Goal: Navigation & Orientation: Find specific page/section

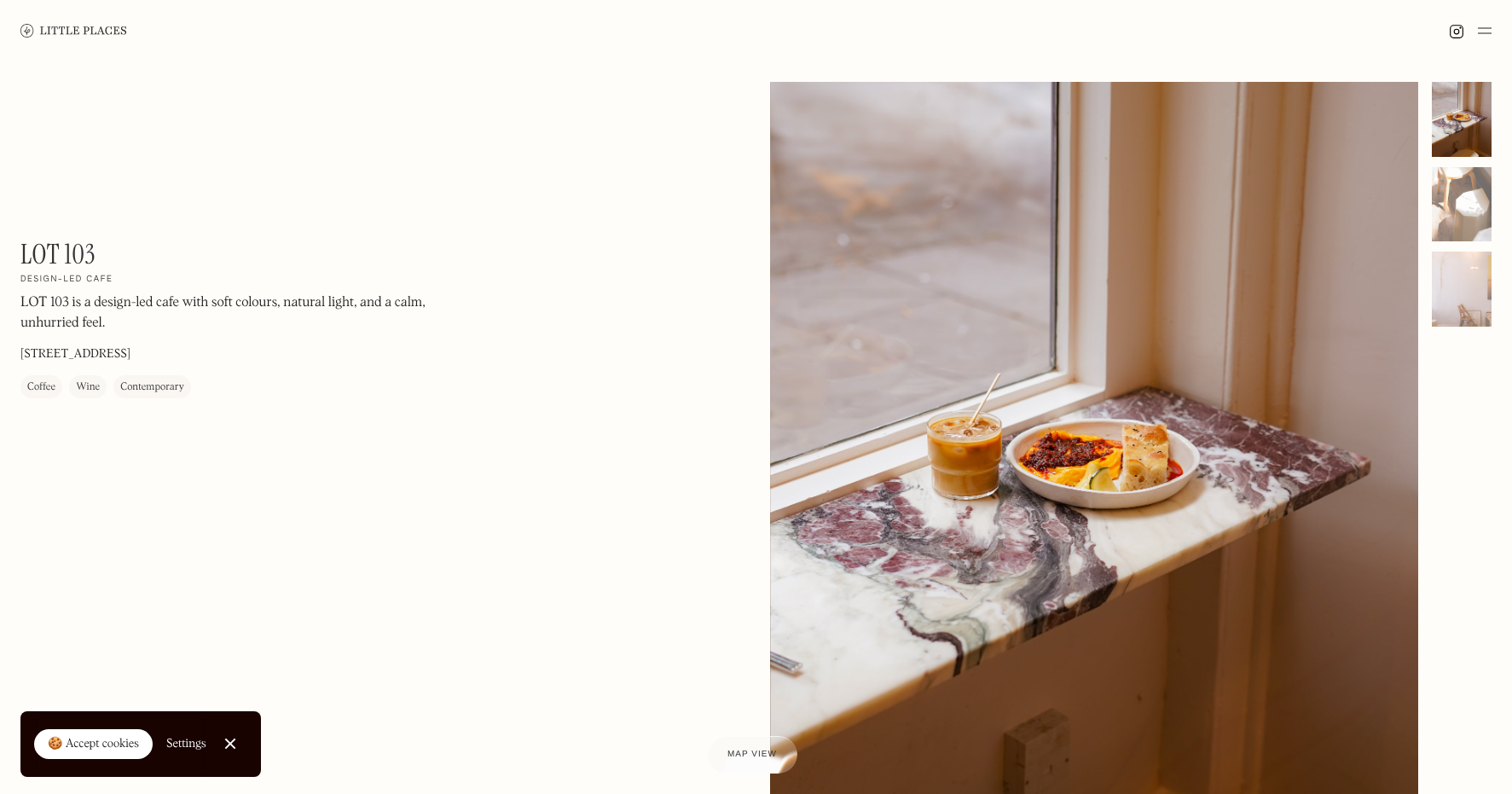
click at [80, 34] on img at bounding box center [73, 30] width 107 height 13
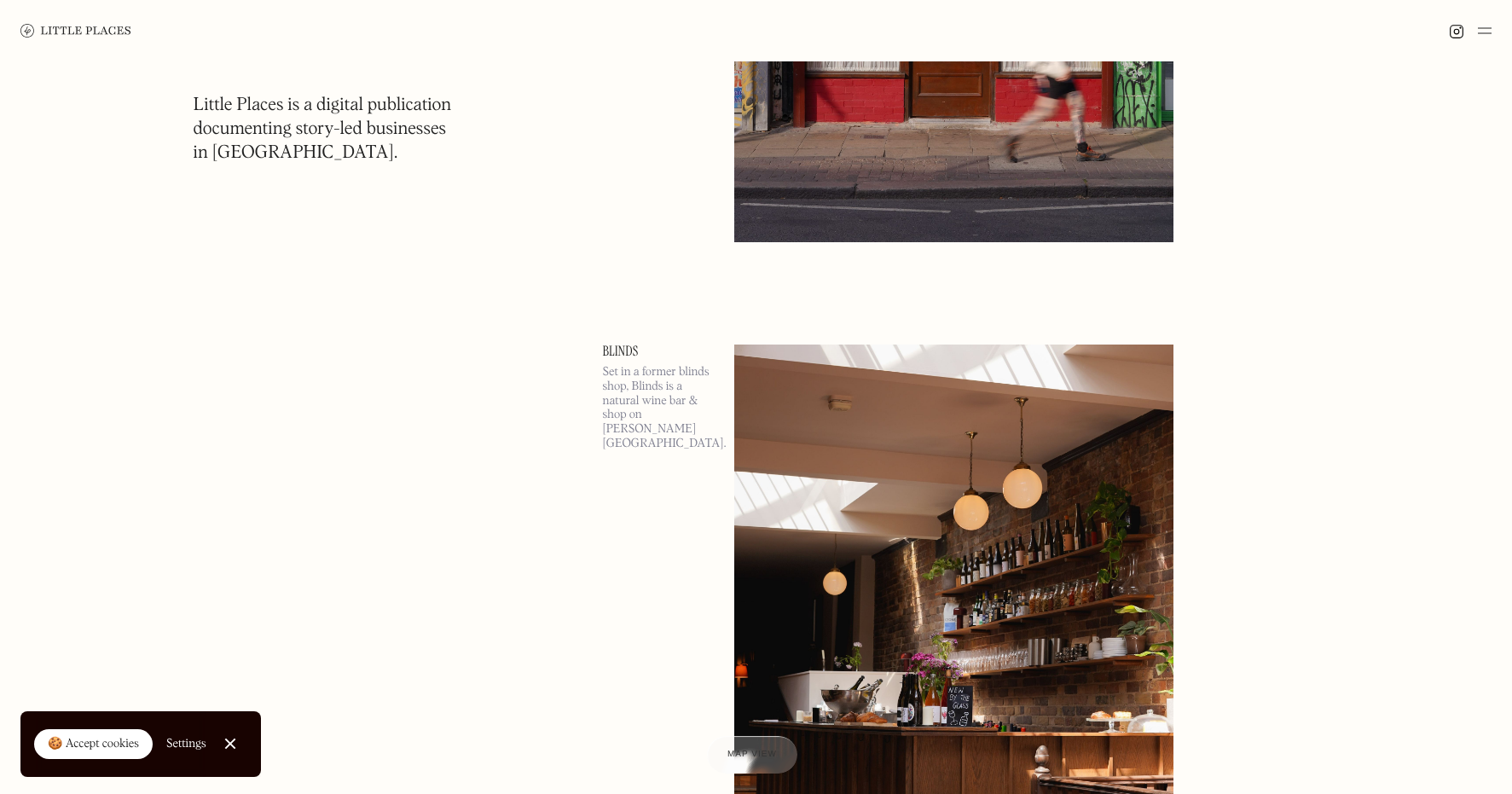
scroll to position [14806, 0]
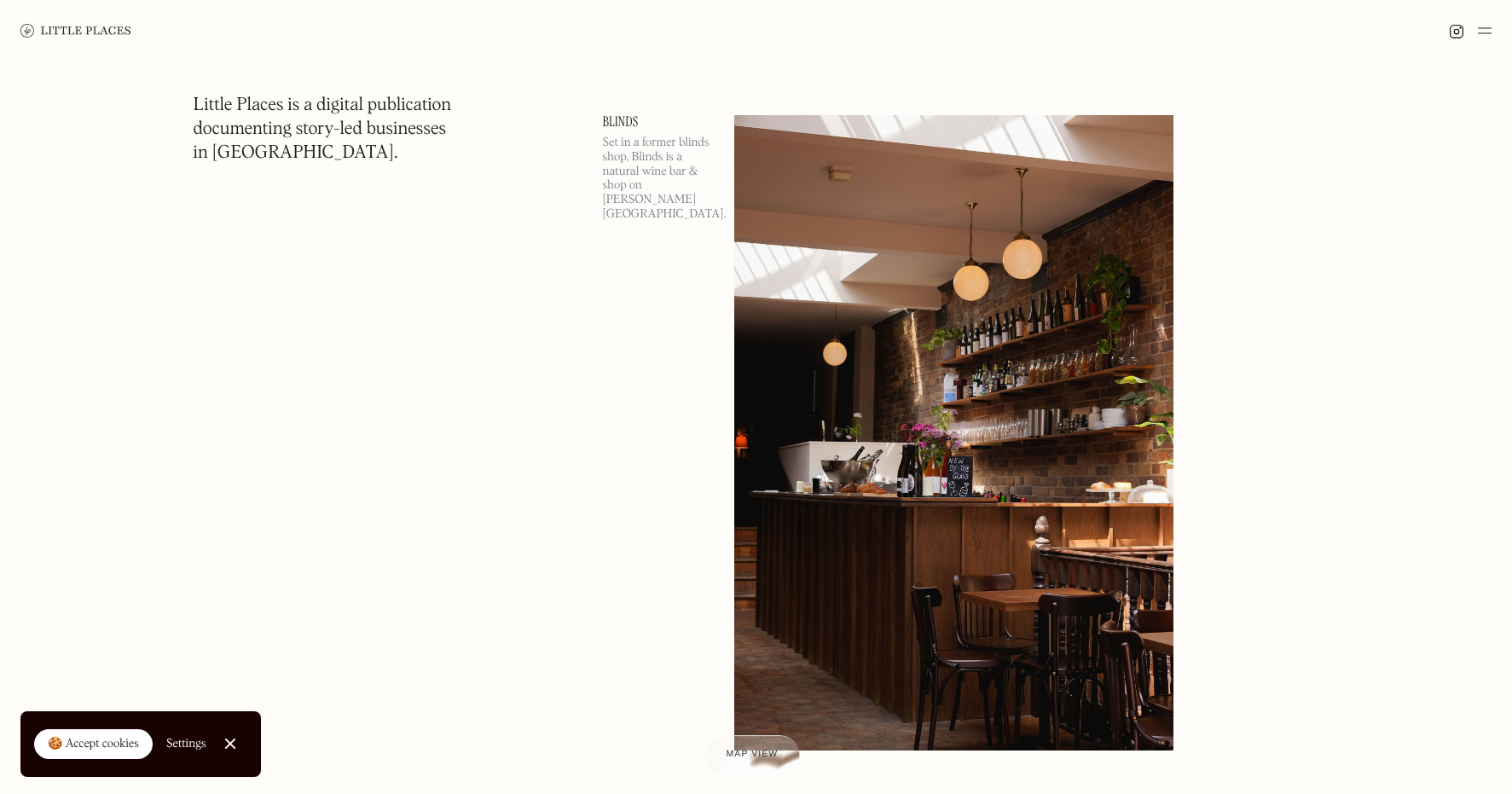
click at [763, 757] on span "Map view" at bounding box center [752, 755] width 52 height 10
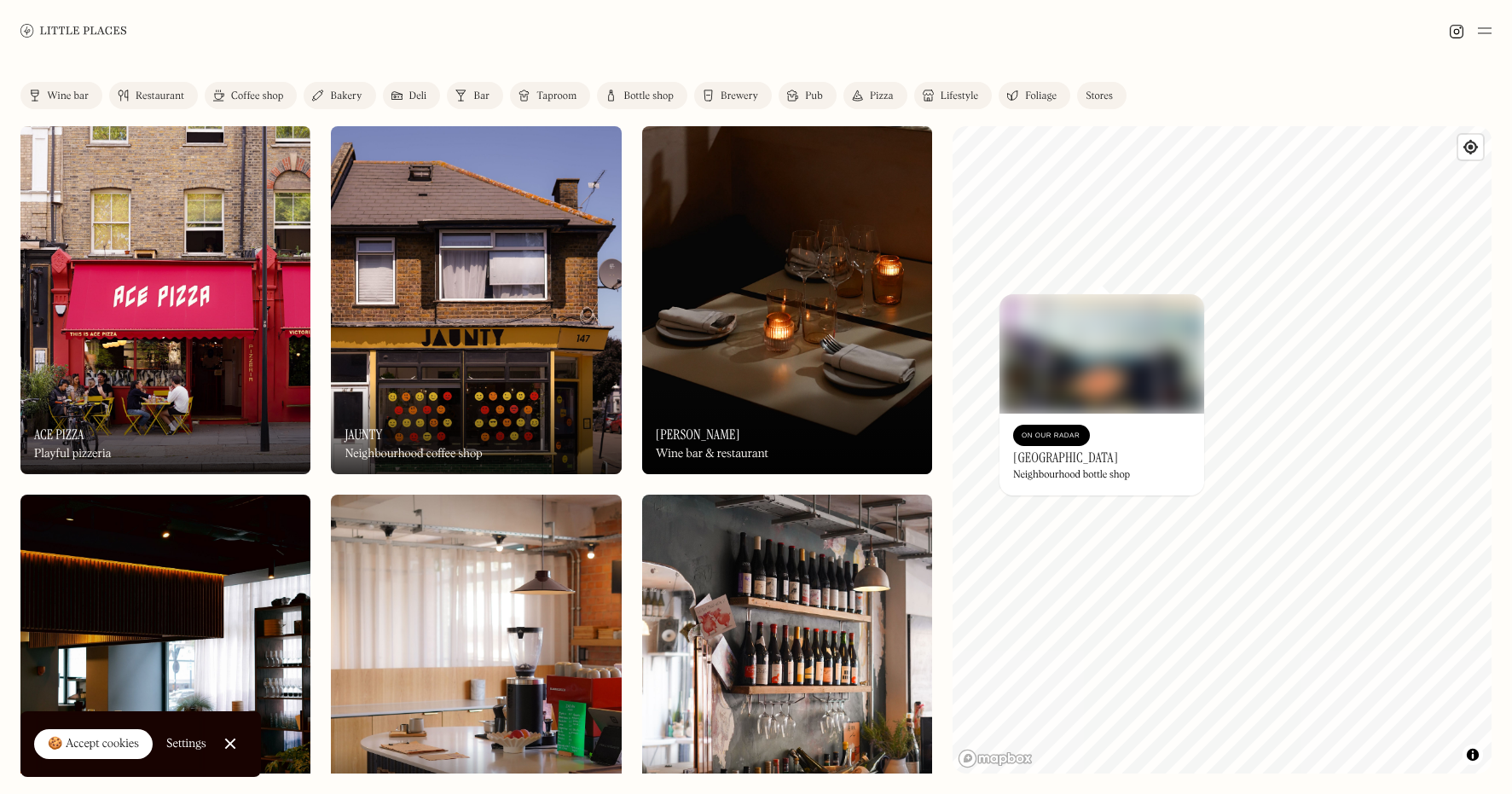
click at [1104, 446] on div "On Our Radar Highbury Library Neighbourhood bottle shop" at bounding box center [1102, 454] width 205 height 82
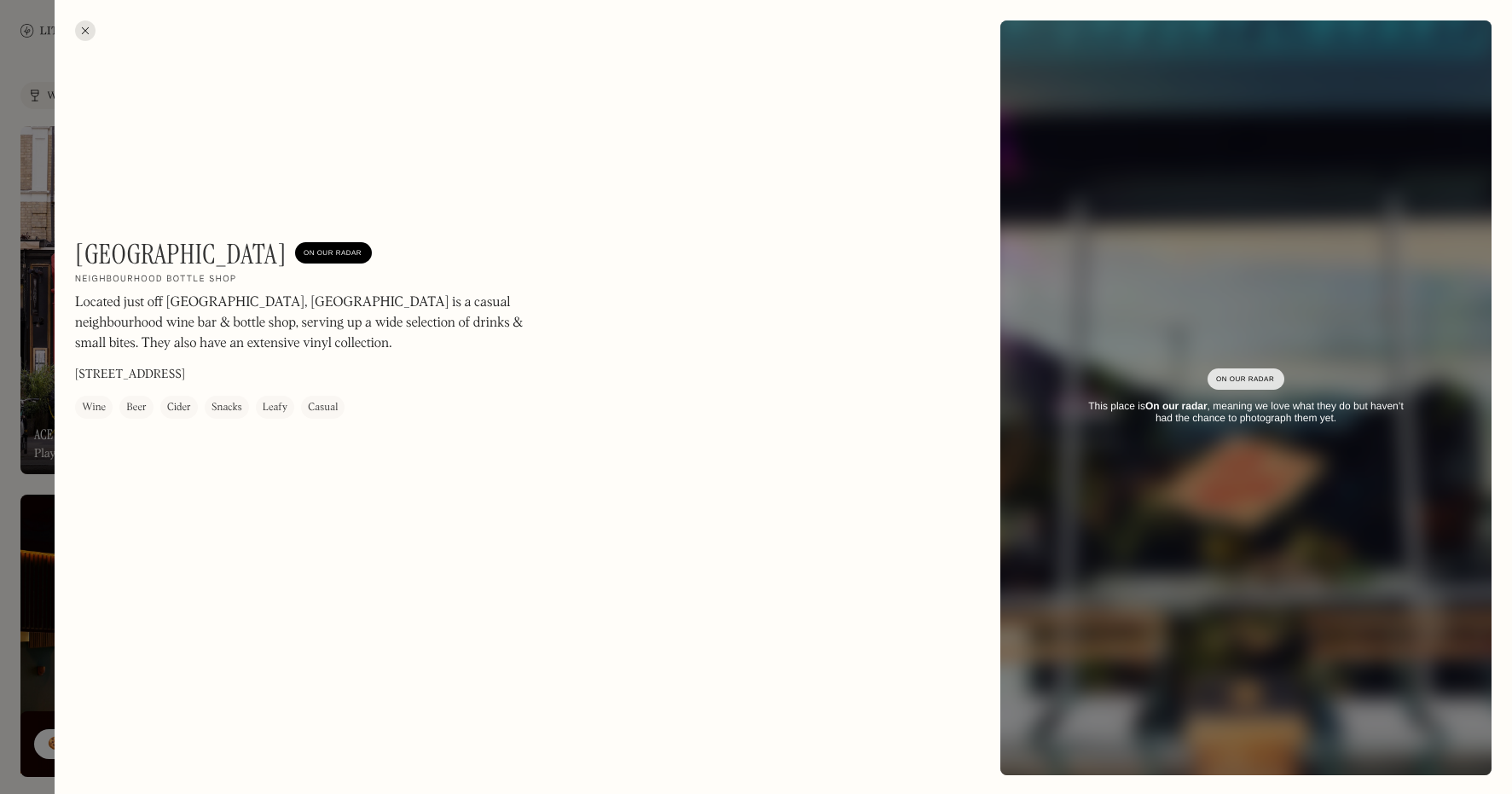
click at [84, 30] on div at bounding box center [85, 30] width 21 height 21
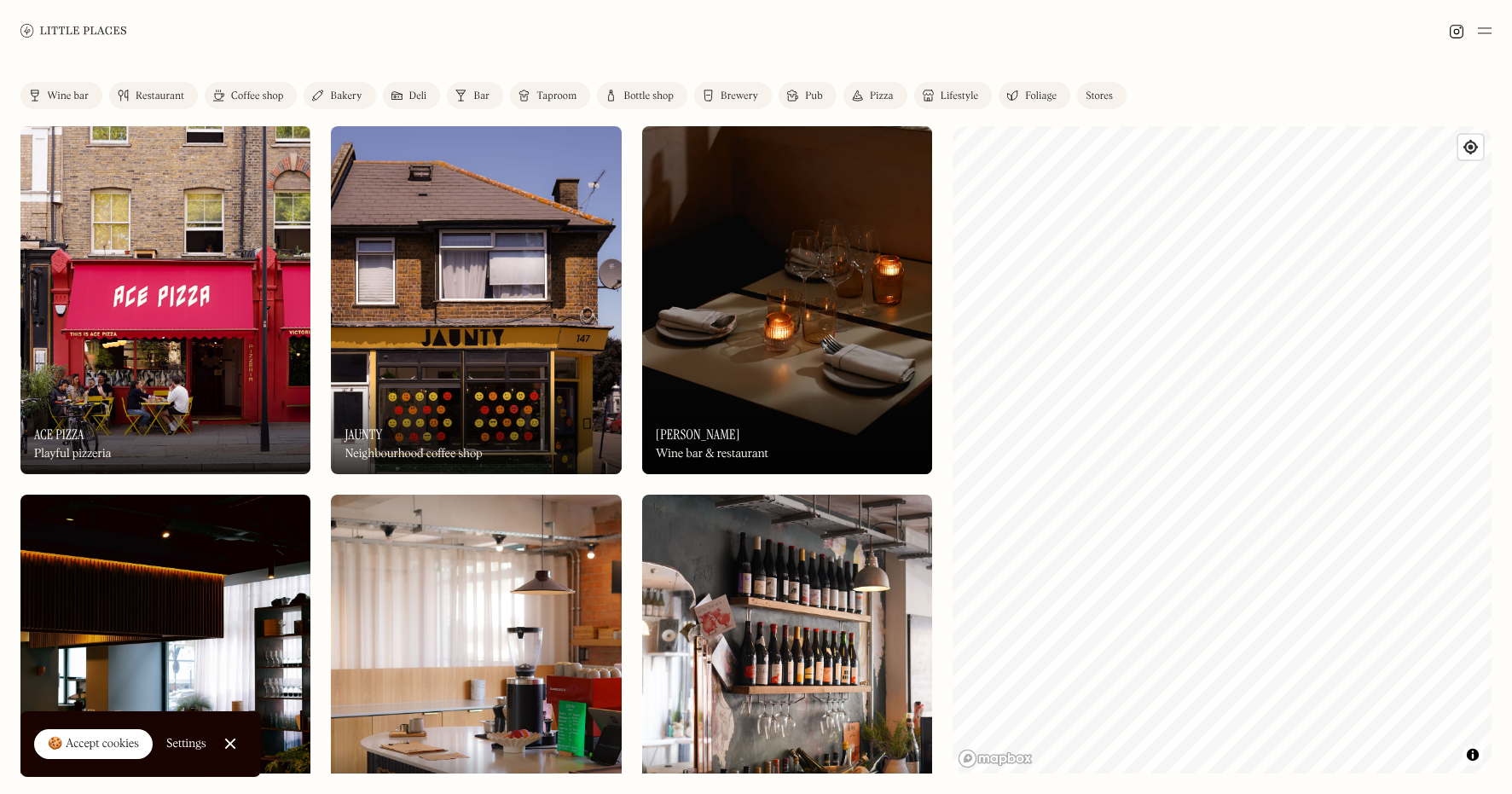
click at [27, 32] on img at bounding box center [73, 30] width 107 height 13
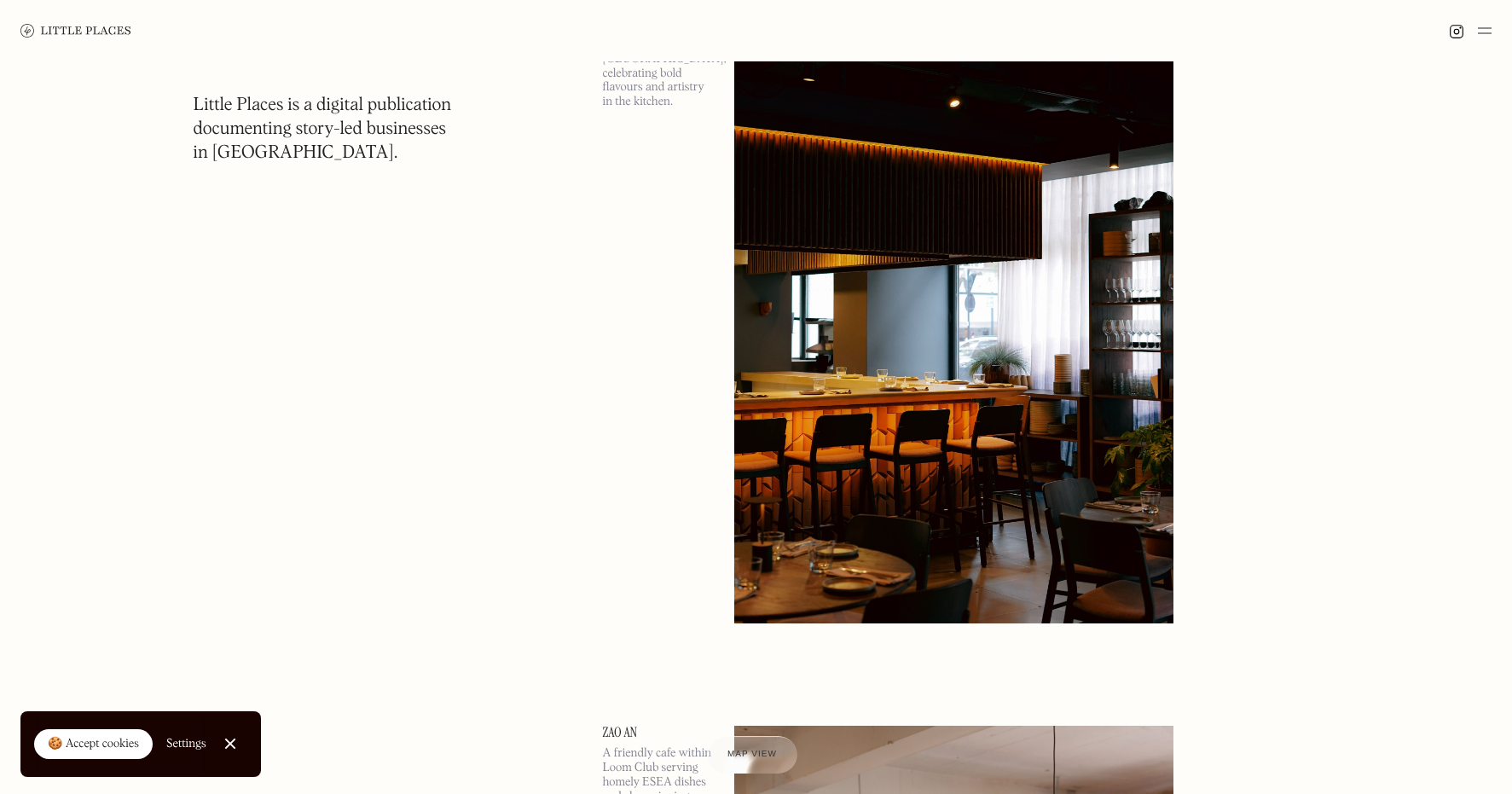
scroll to position [2401, 0]
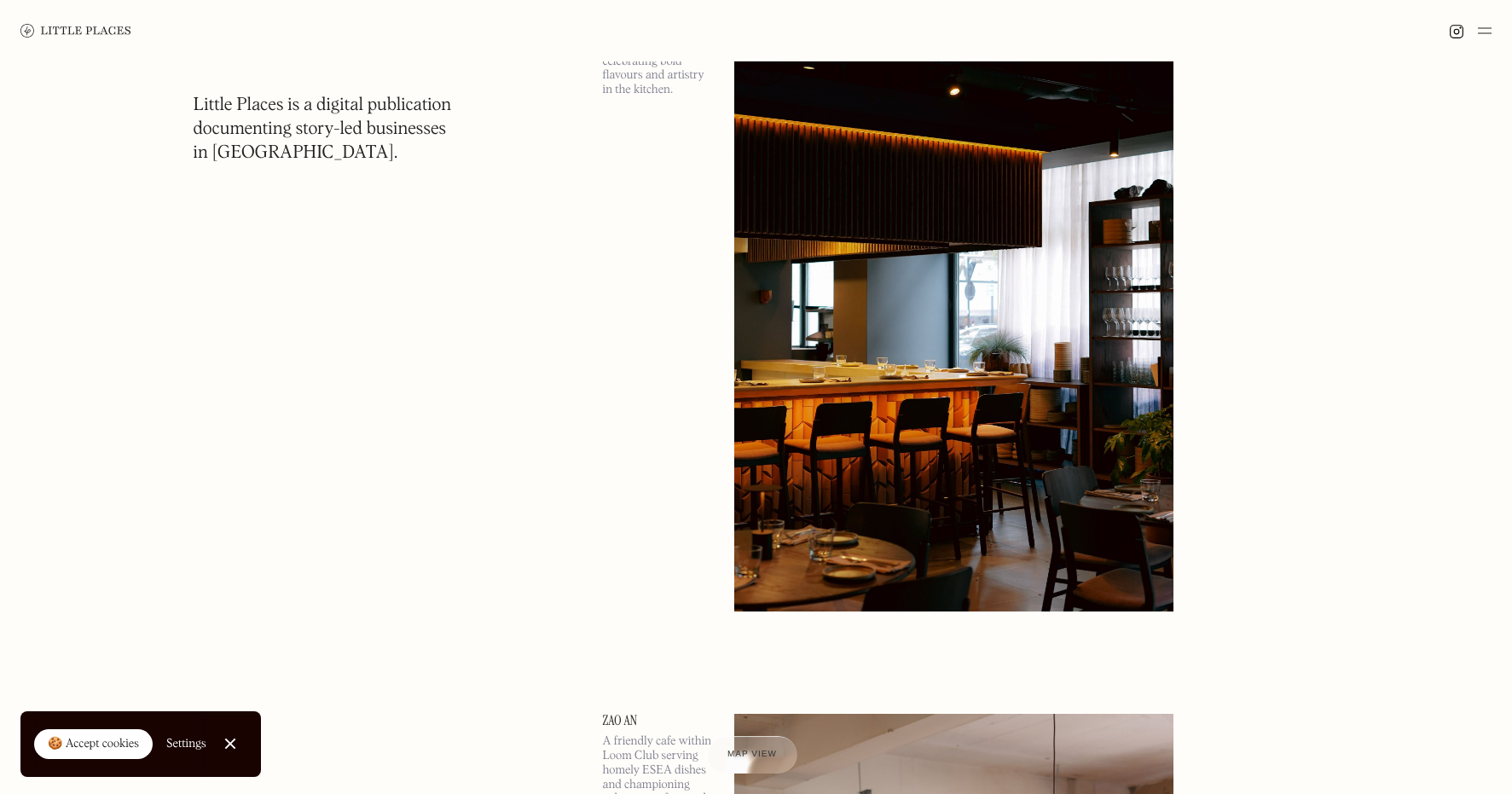
click at [1483, 31] on img at bounding box center [1484, 30] width 13 height 21
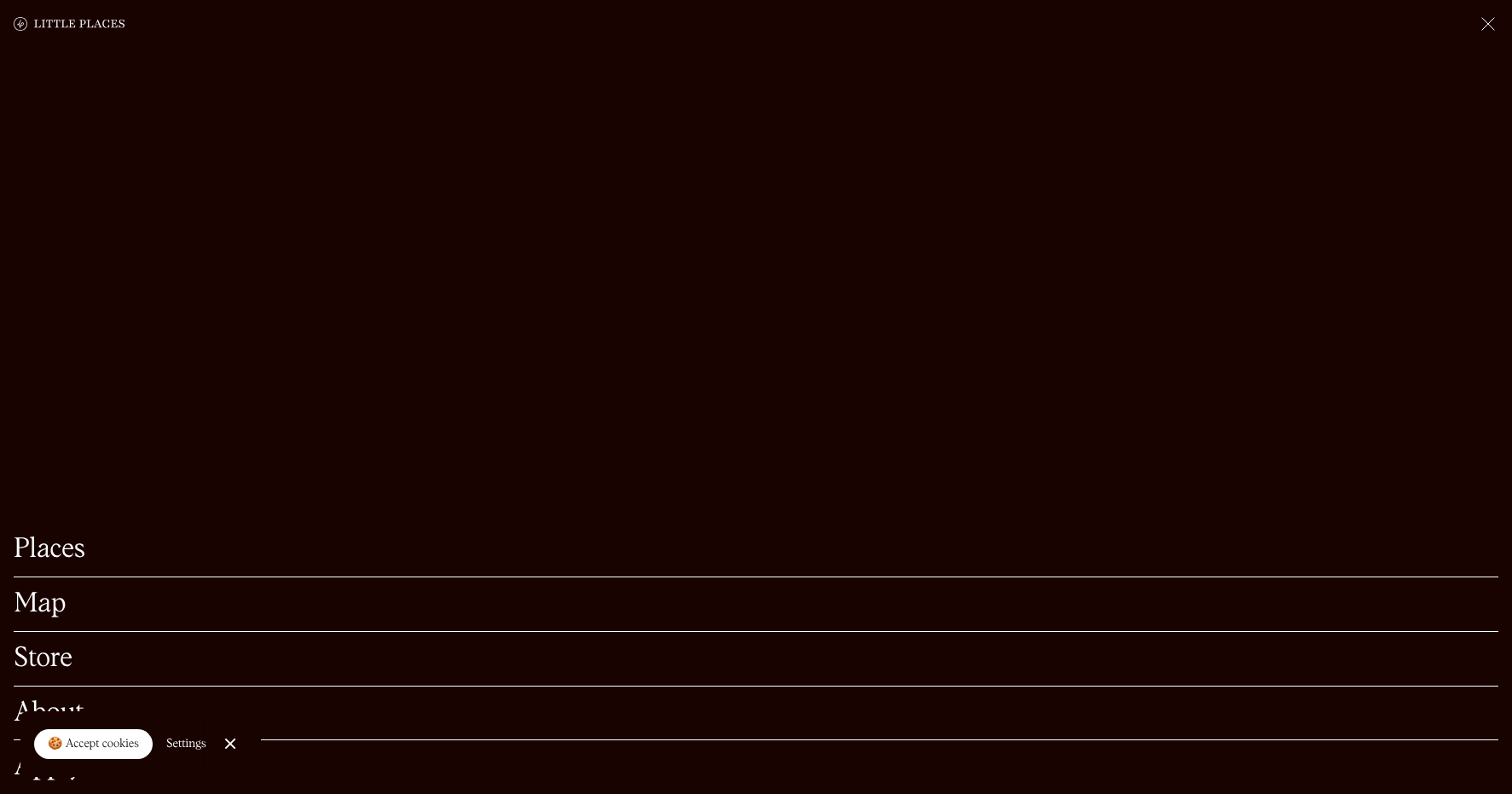
click at [236, 738] on link "Close Cookie Popup" at bounding box center [230, 744] width 34 height 34
click at [69, 707] on link "About" at bounding box center [756, 714] width 1485 height 27
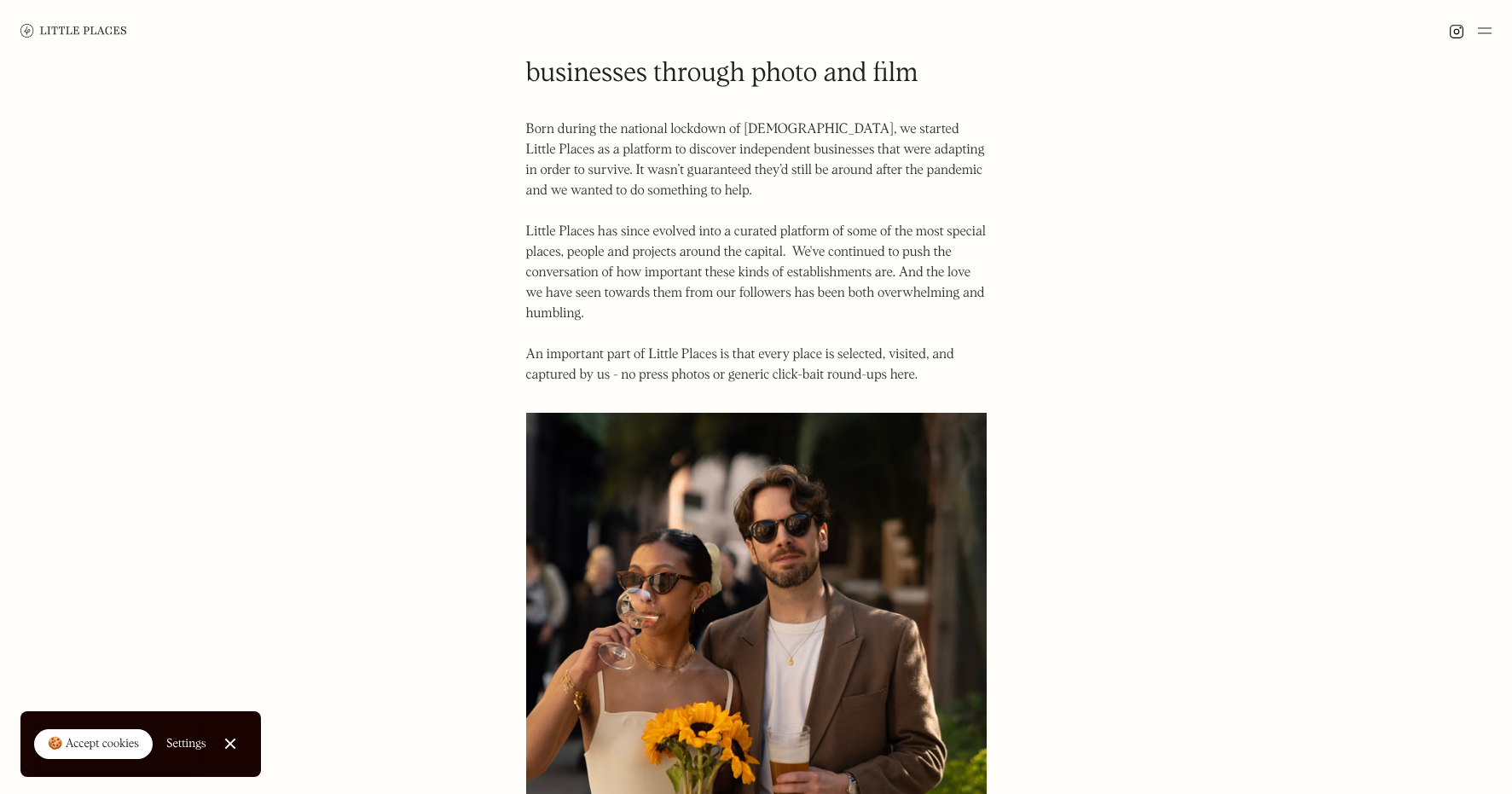
scroll to position [87, 0]
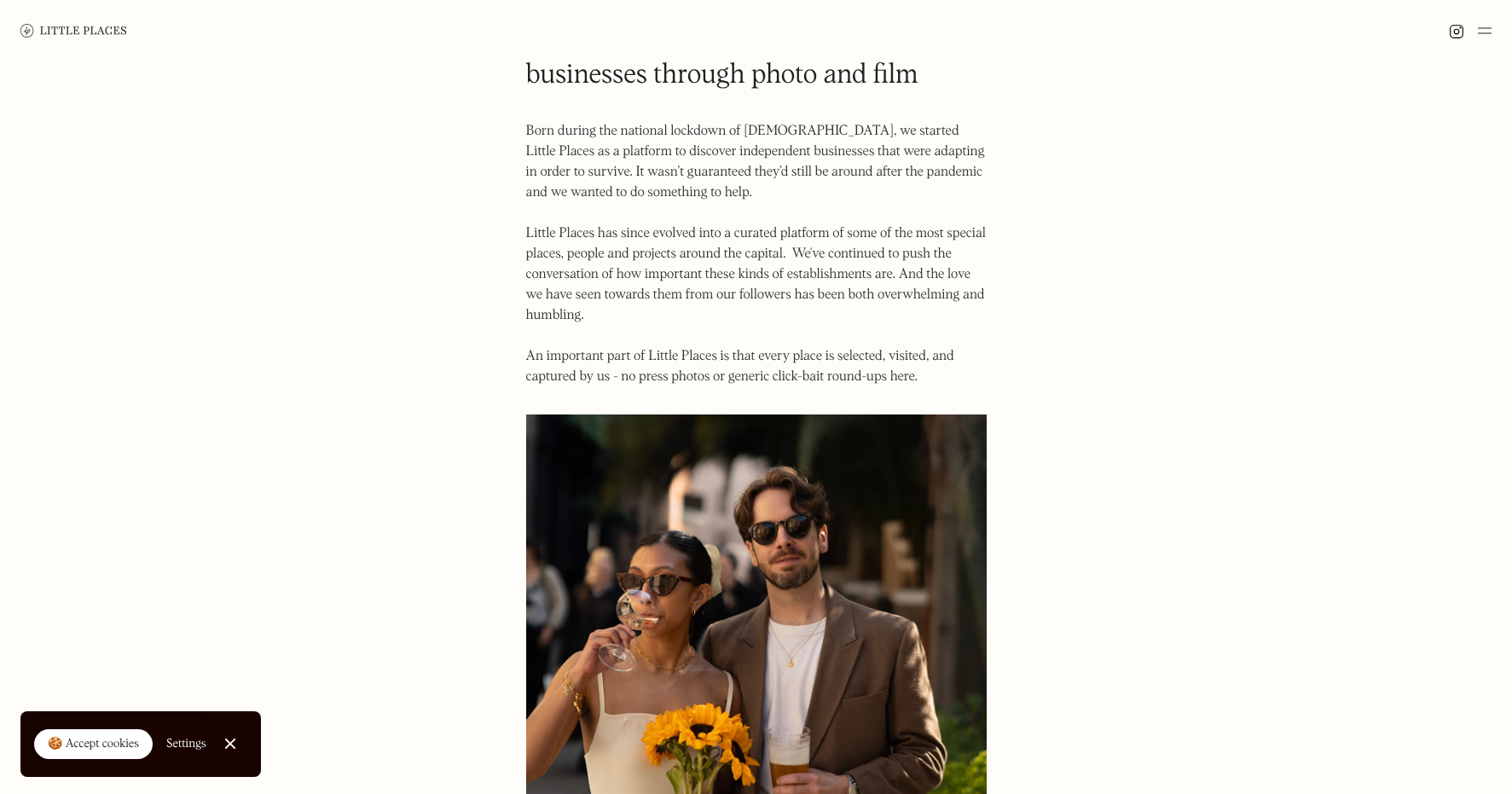
click at [1449, 34] on img at bounding box center [1456, 31] width 15 height 15
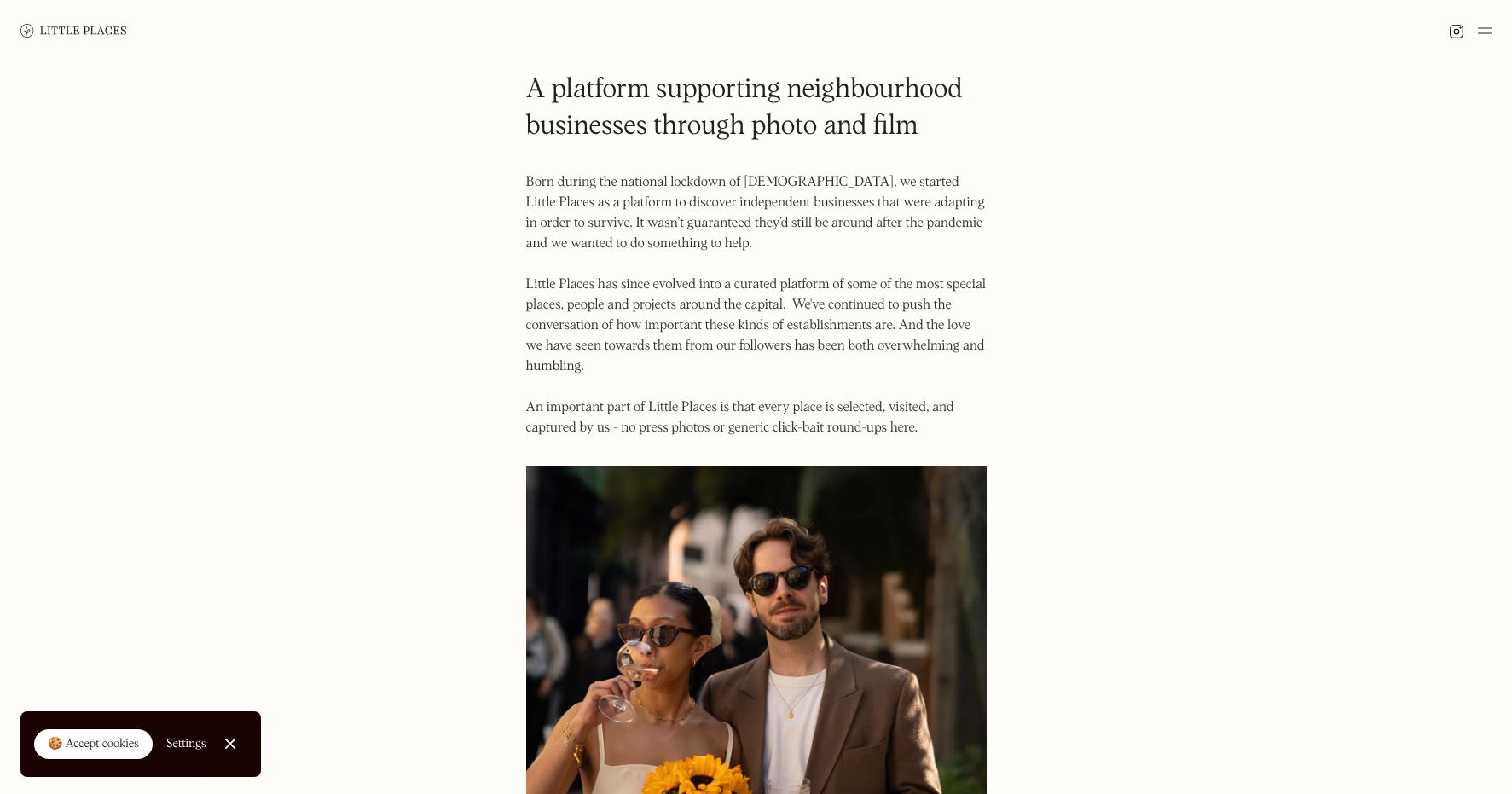
scroll to position [0, 0]
